Goal: Complete application form

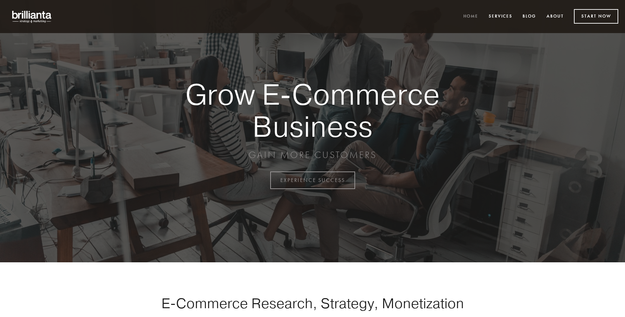
scroll to position [1772, 0]
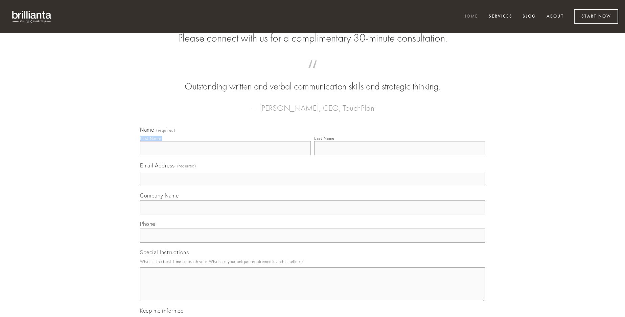
type input "[PERSON_NAME]"
click at [399, 155] on input "Last Name" at bounding box center [399, 148] width 171 height 14
type input "[PERSON_NAME]"
click at [312, 186] on input "Email Address (required)" at bounding box center [312, 179] width 345 height 14
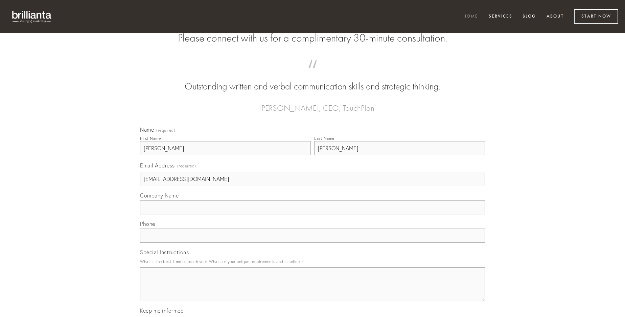
type input "[EMAIL_ADDRESS][DOMAIN_NAME]"
click at [312, 215] on input "Company Name" at bounding box center [312, 207] width 345 height 14
type input "solutio"
click at [312, 243] on input "text" at bounding box center [312, 236] width 345 height 14
click at [312, 291] on textarea "Special Instructions" at bounding box center [312, 285] width 345 height 34
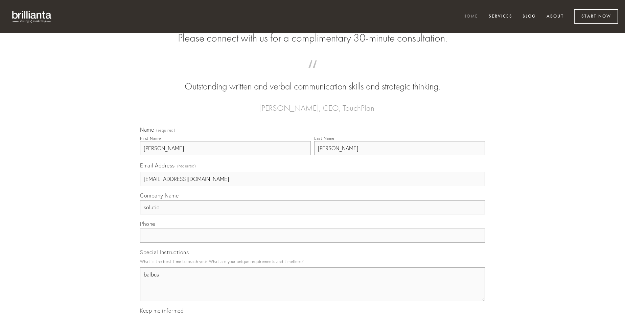
type textarea "balbus"
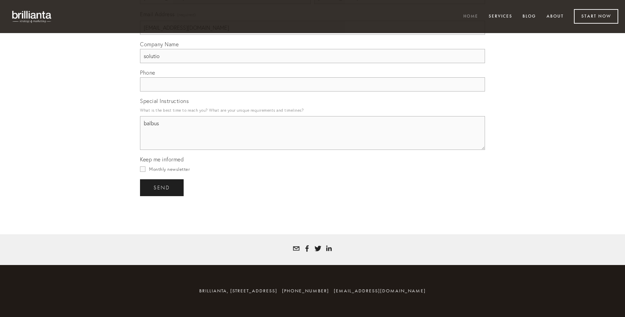
click at [162, 188] on span "send" at bounding box center [161, 188] width 17 height 6
